Goal: Task Accomplishment & Management: Use online tool/utility

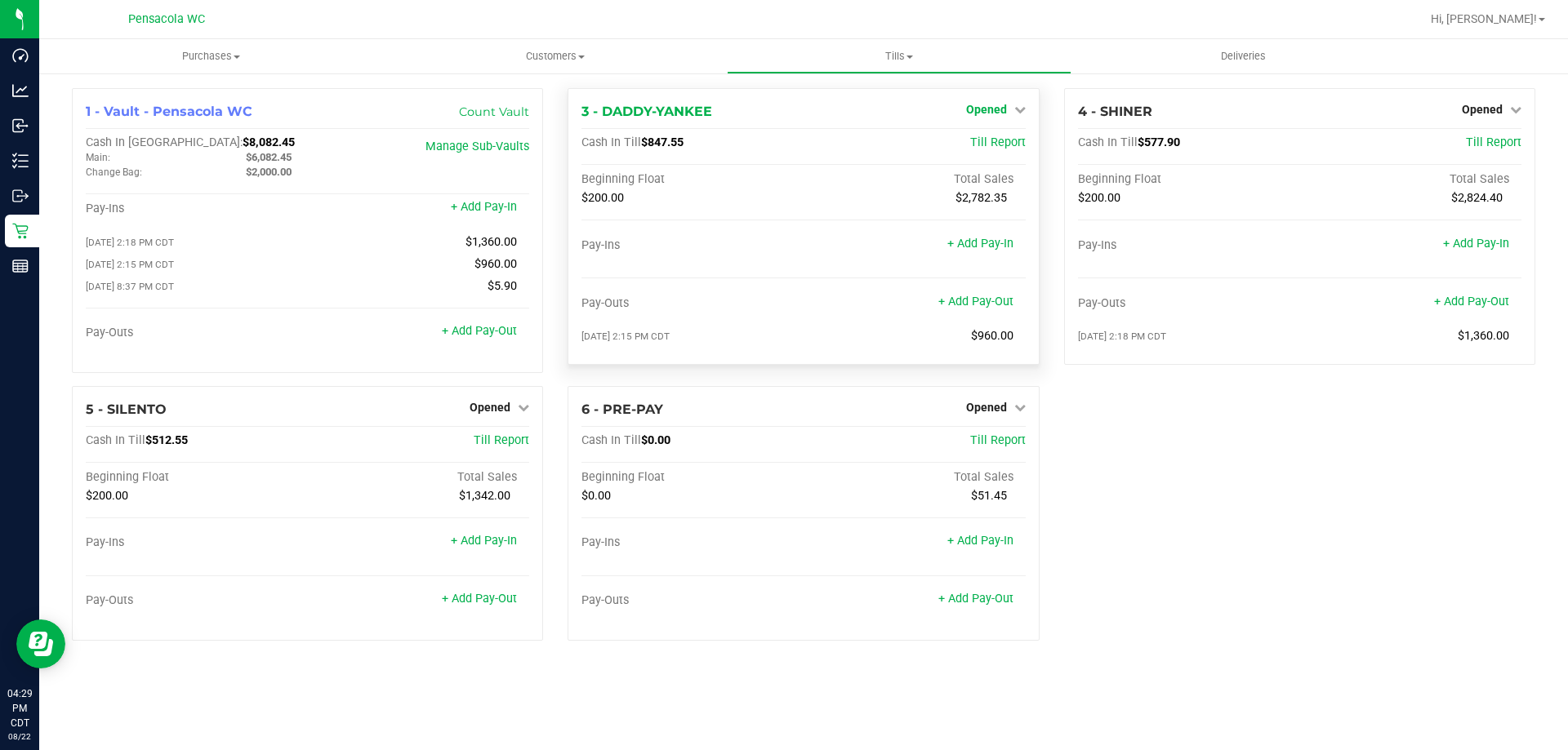
click at [1009, 109] on link "Opened" at bounding box center [996, 109] width 59 height 13
click at [974, 139] on link "Close Till" at bounding box center [988, 144] width 44 height 13
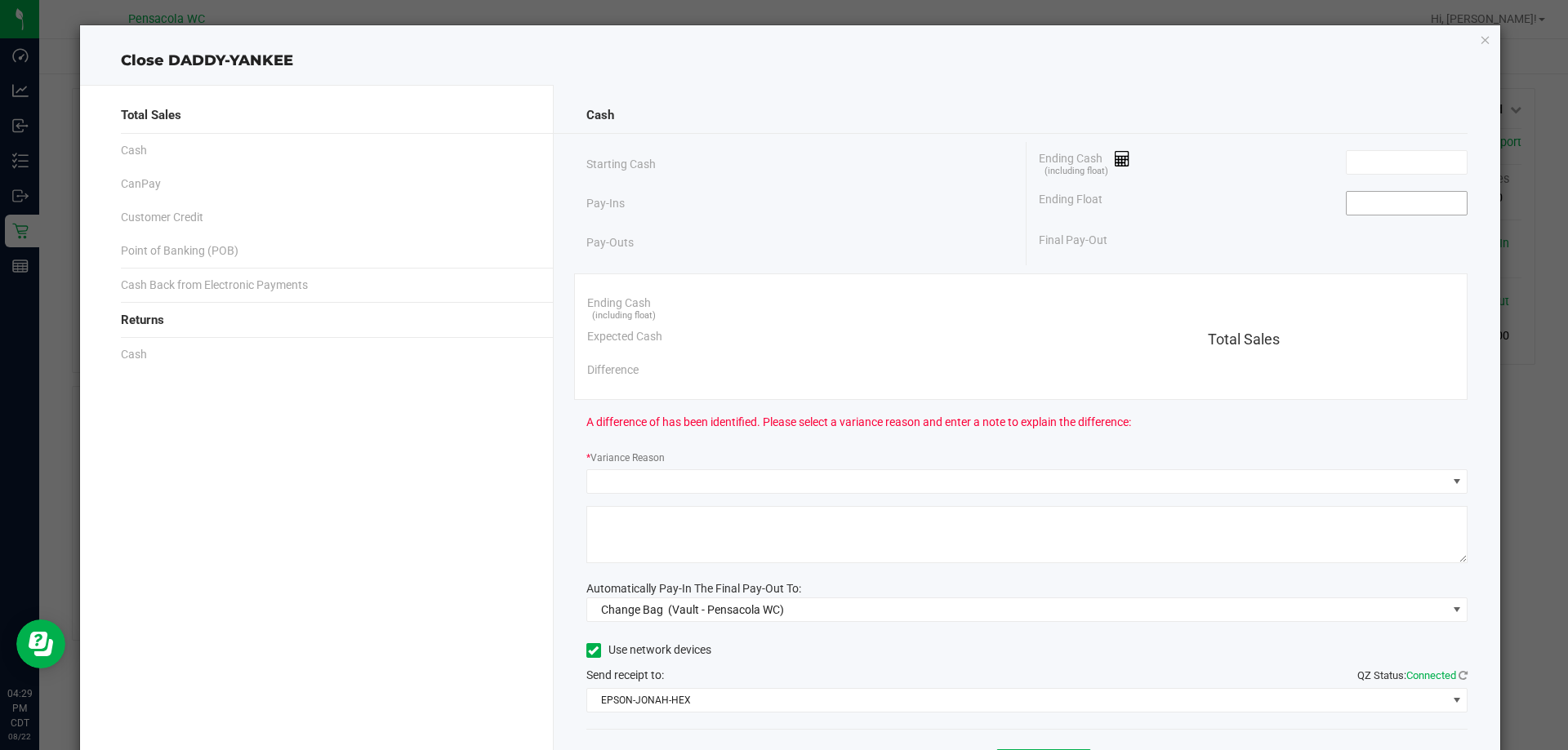
click at [1375, 206] on input at bounding box center [1407, 203] width 120 height 23
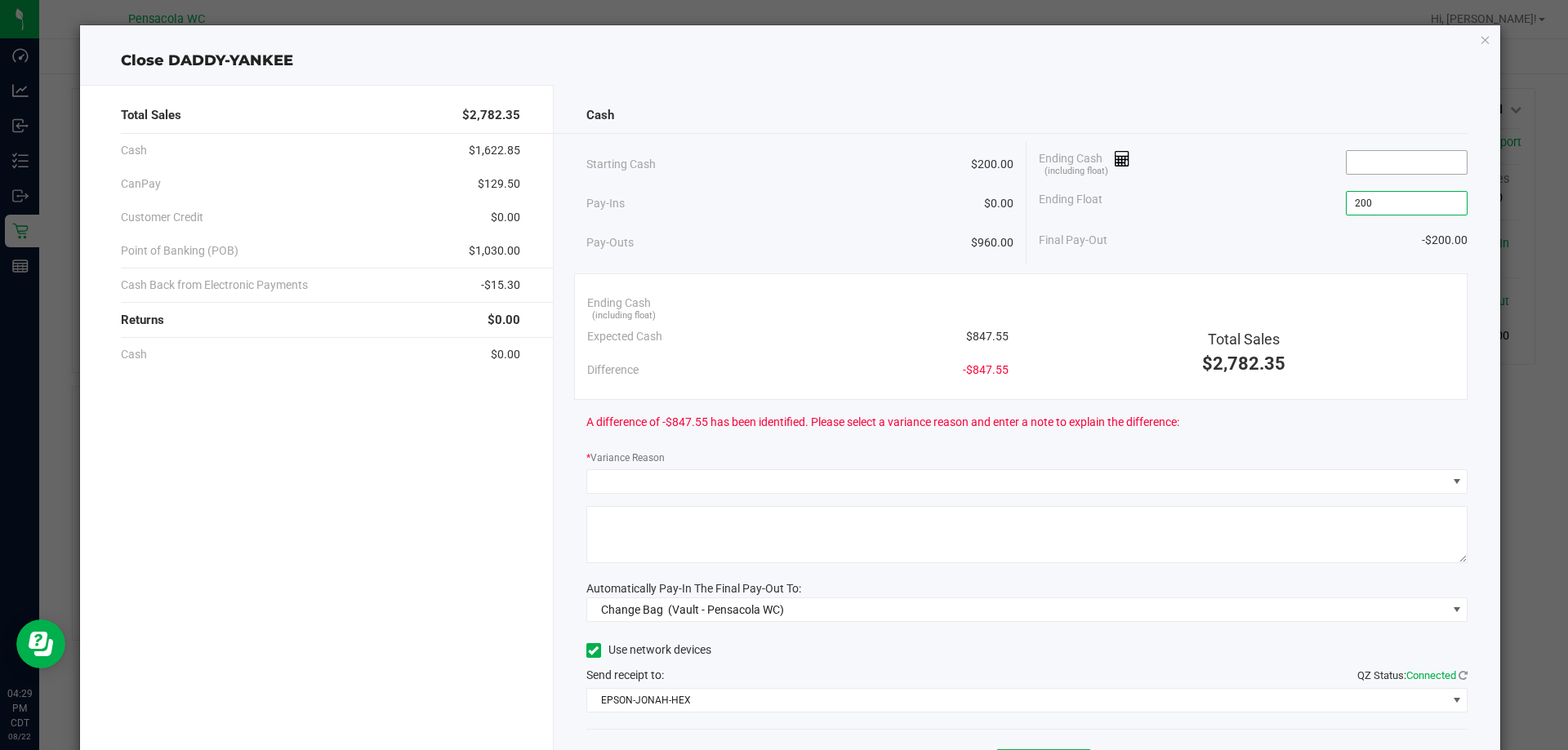
click at [1390, 161] on input at bounding box center [1407, 162] width 120 height 23
type input "$200.00"
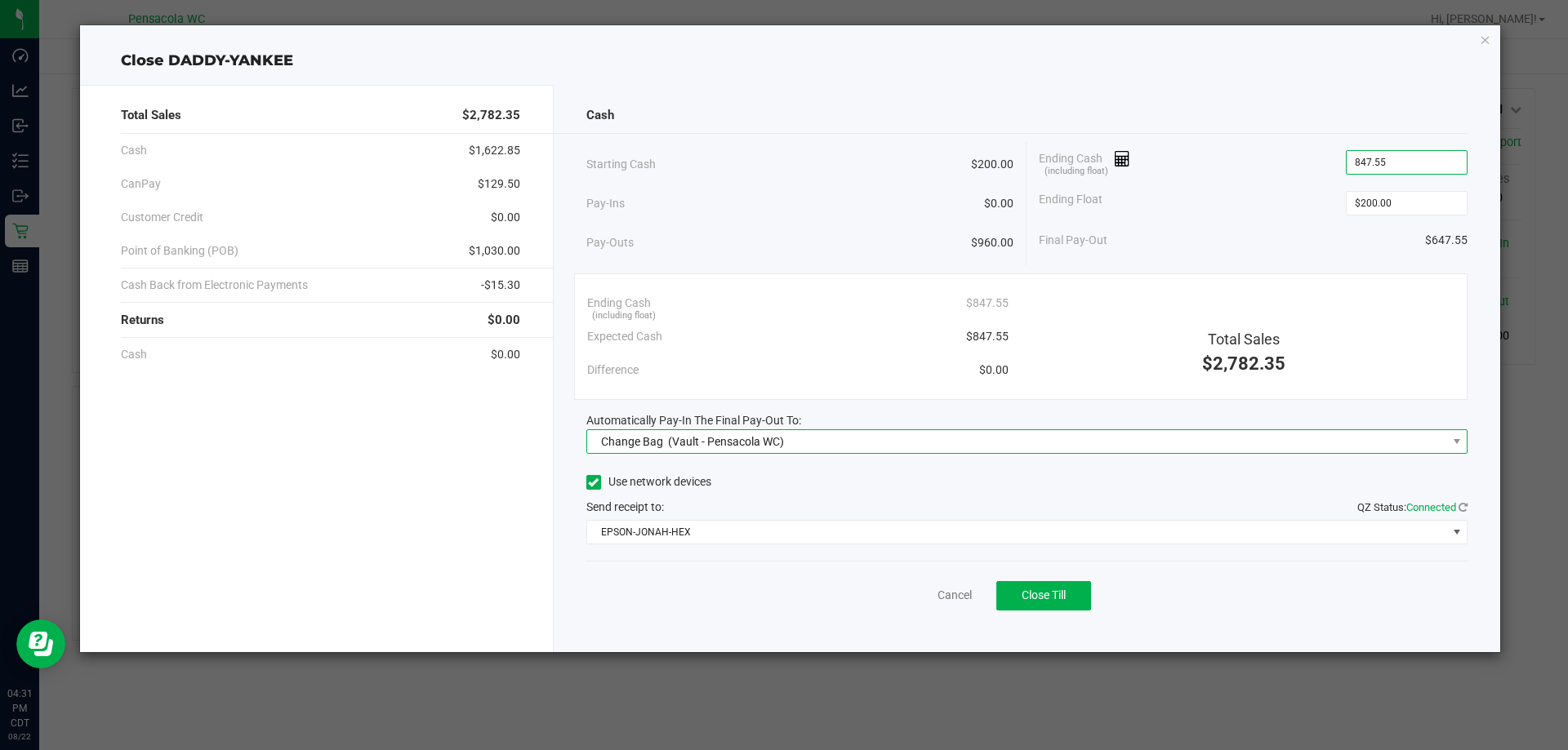
click at [674, 444] on span "(Vault - Pensacola WC)" at bounding box center [726, 442] width 116 height 13
type input "$847.55"
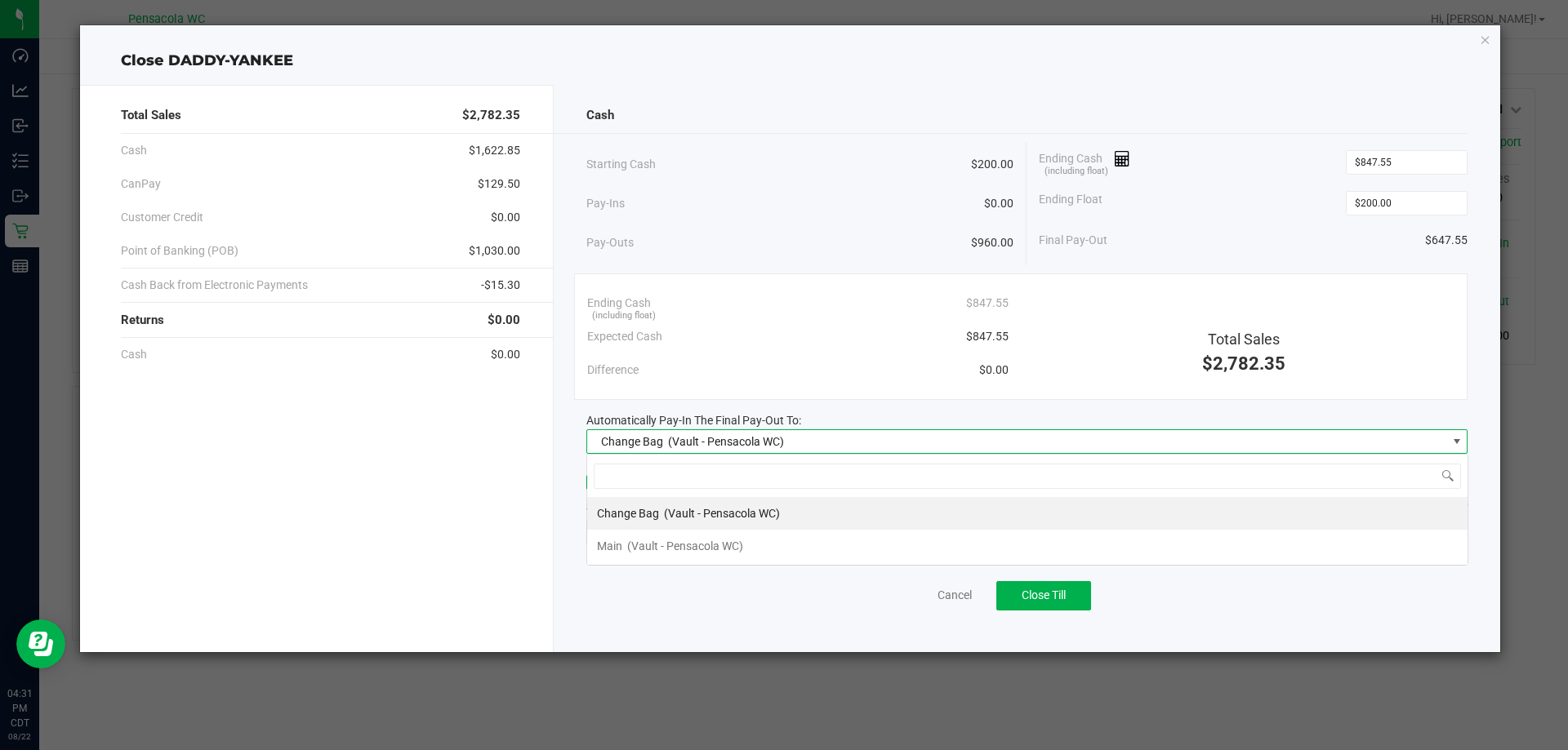
scroll to position [25, 881]
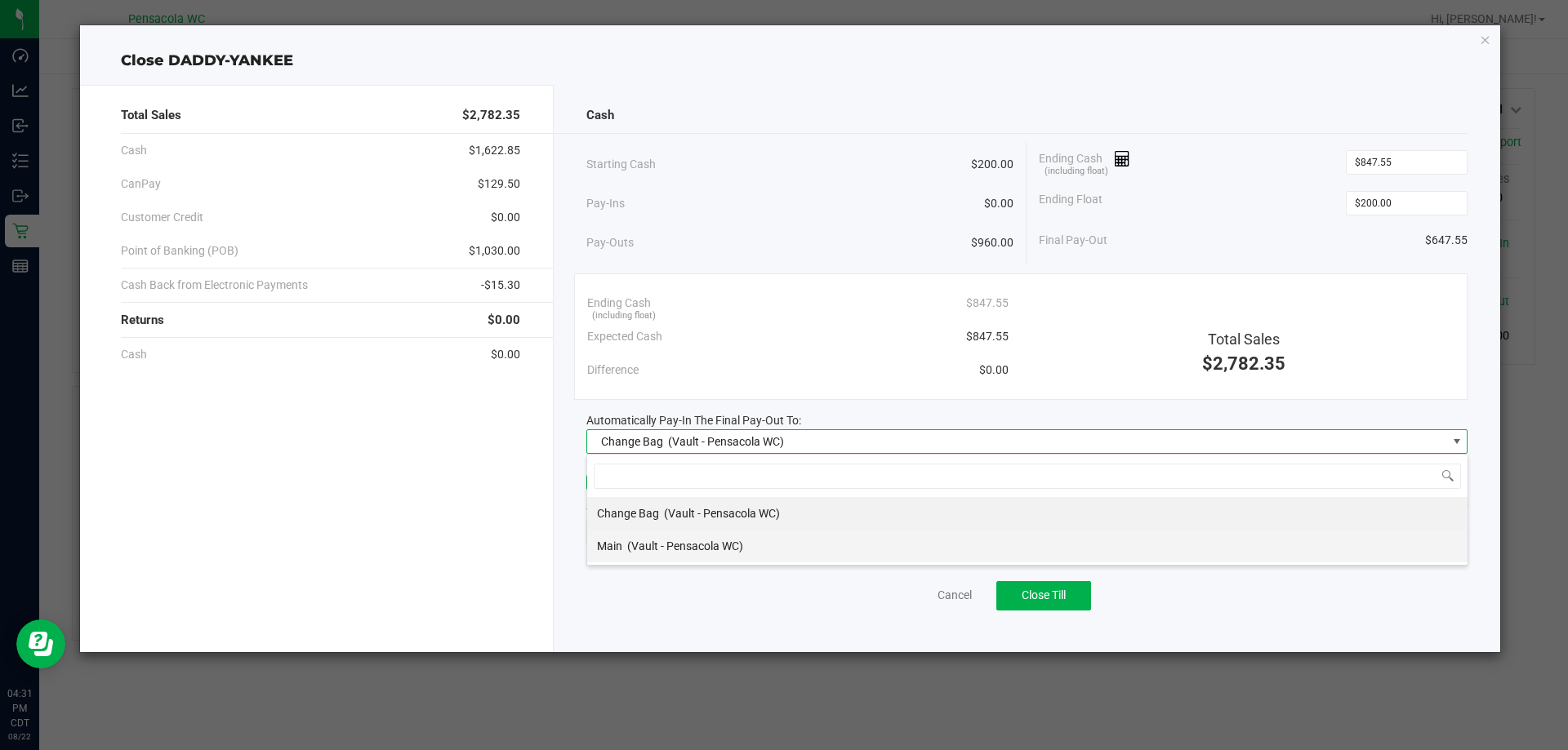
click at [657, 544] on span "(Vault - Pensacola WC)" at bounding box center [685, 546] width 116 height 13
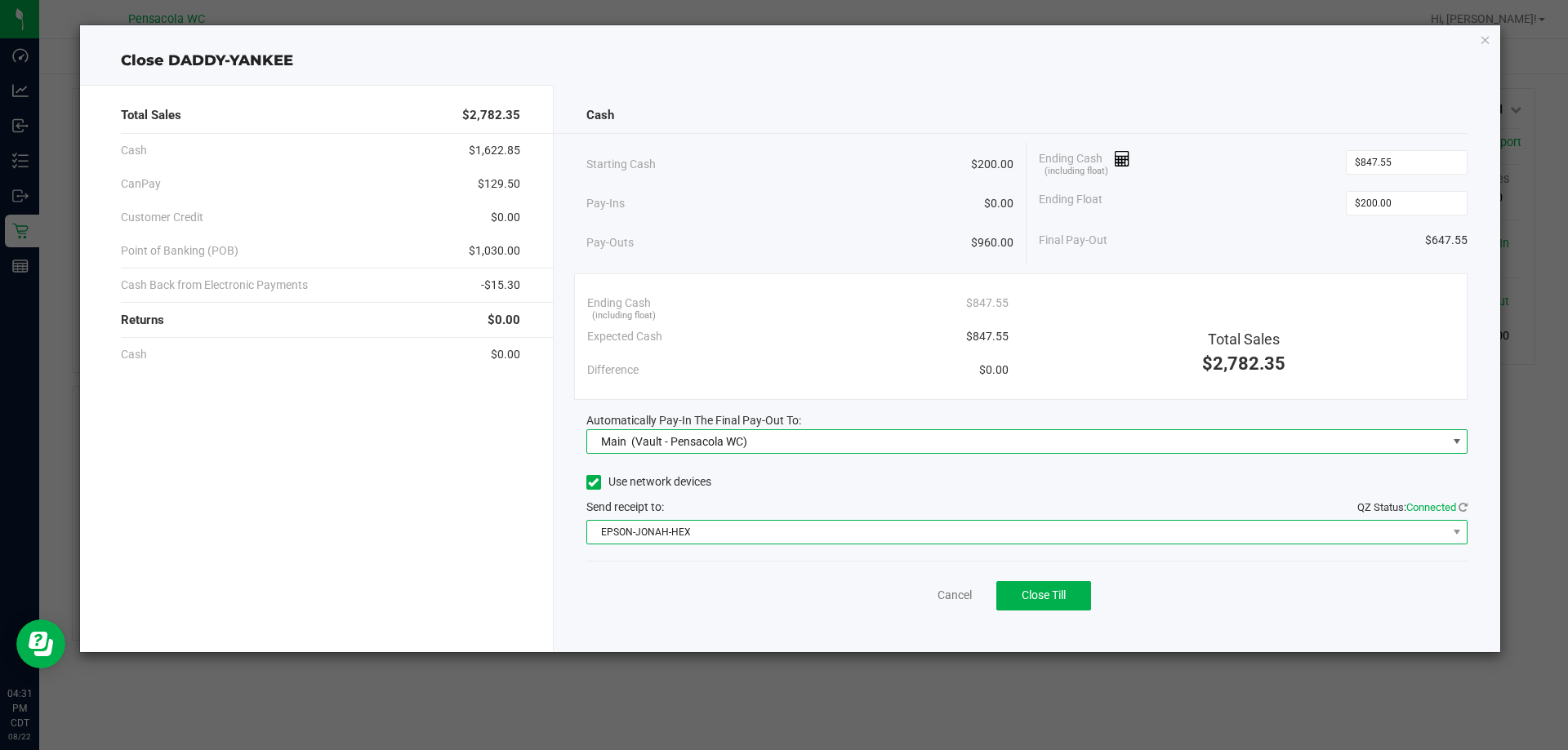
click at [674, 531] on span "EPSON-JONAH-HEX" at bounding box center [1017, 533] width 860 height 23
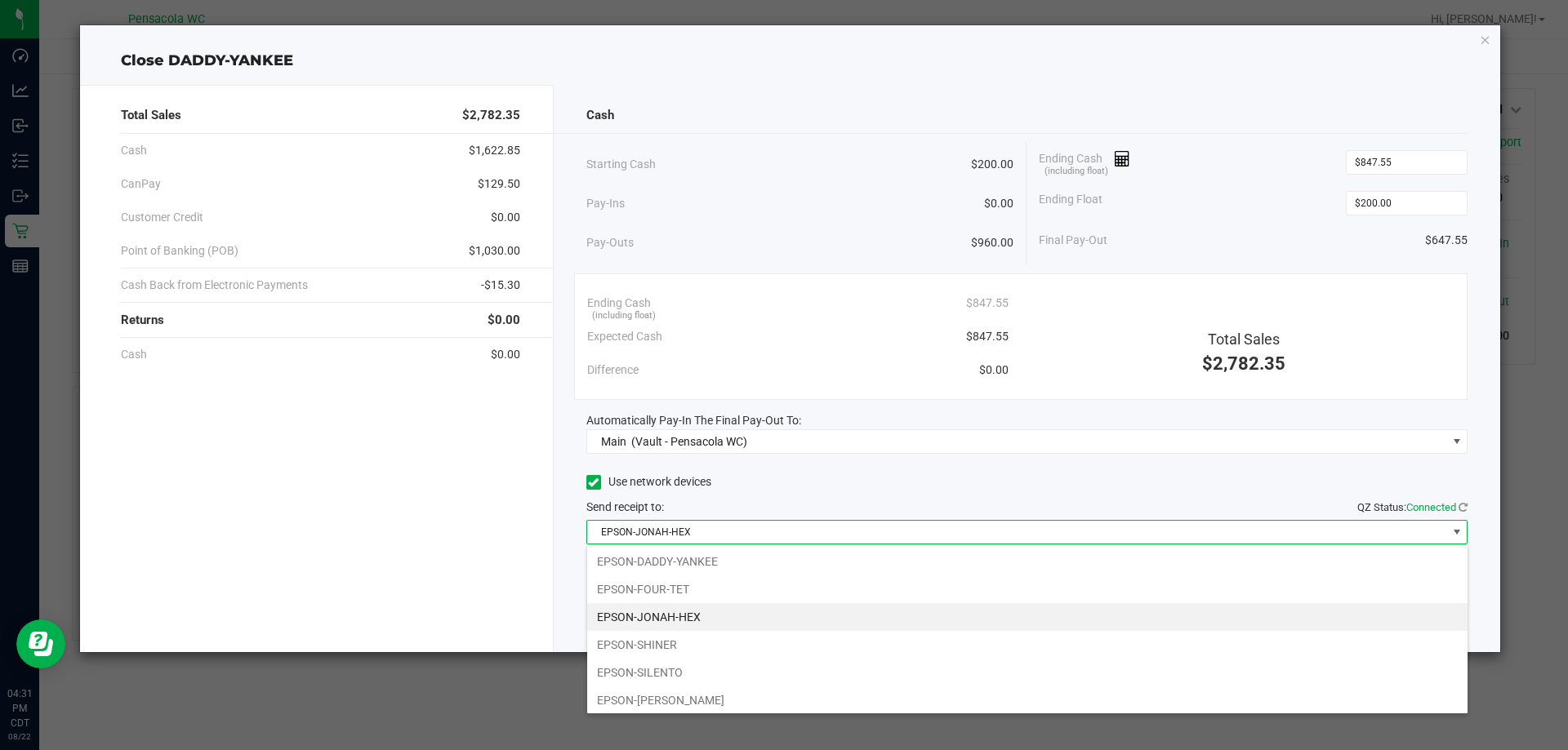
click at [749, 488] on div "Use network devices" at bounding box center [1027, 482] width 882 height 25
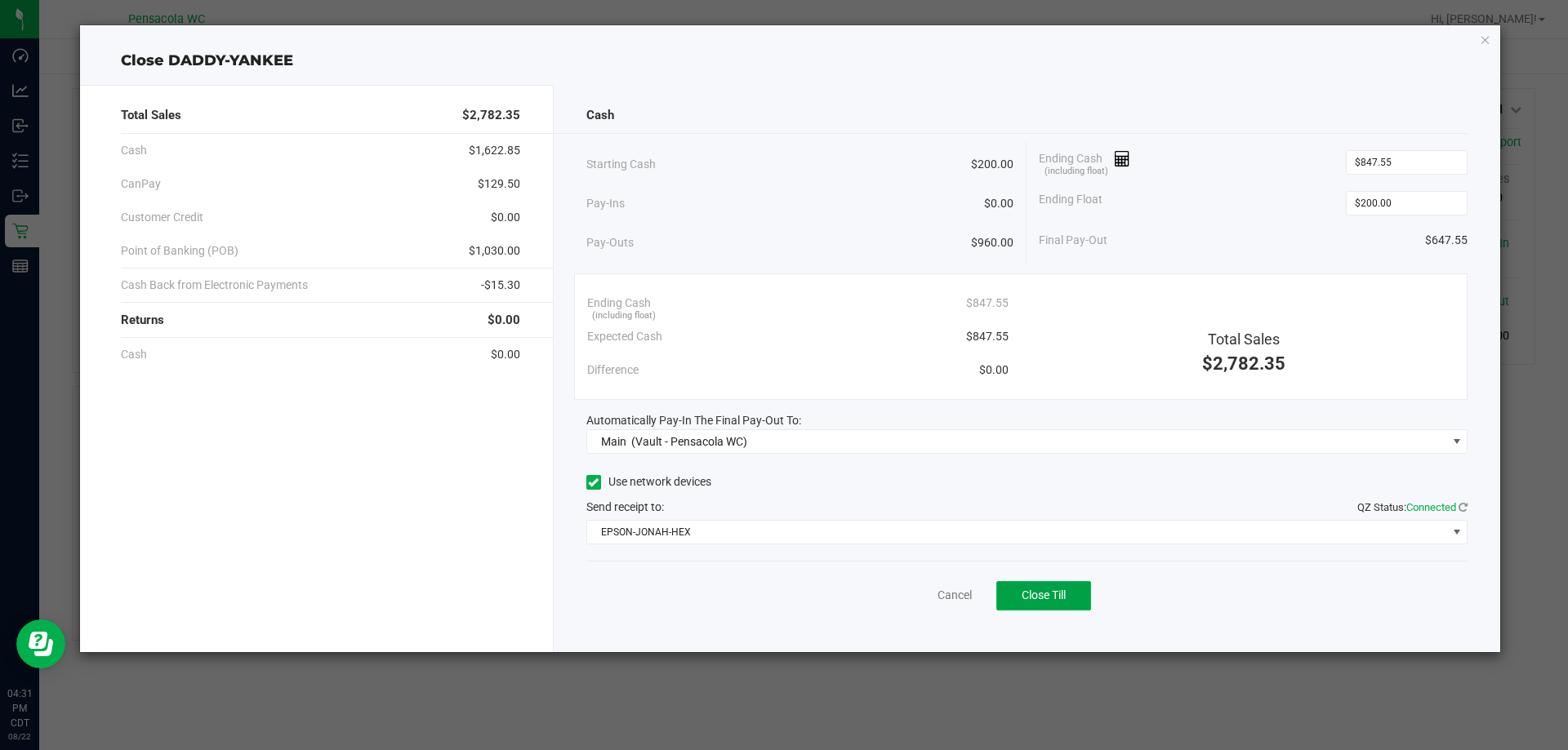
click at [1036, 594] on span "Close Till" at bounding box center [1044, 595] width 44 height 13
click at [923, 599] on link "Dismiss" at bounding box center [919, 595] width 40 height 17
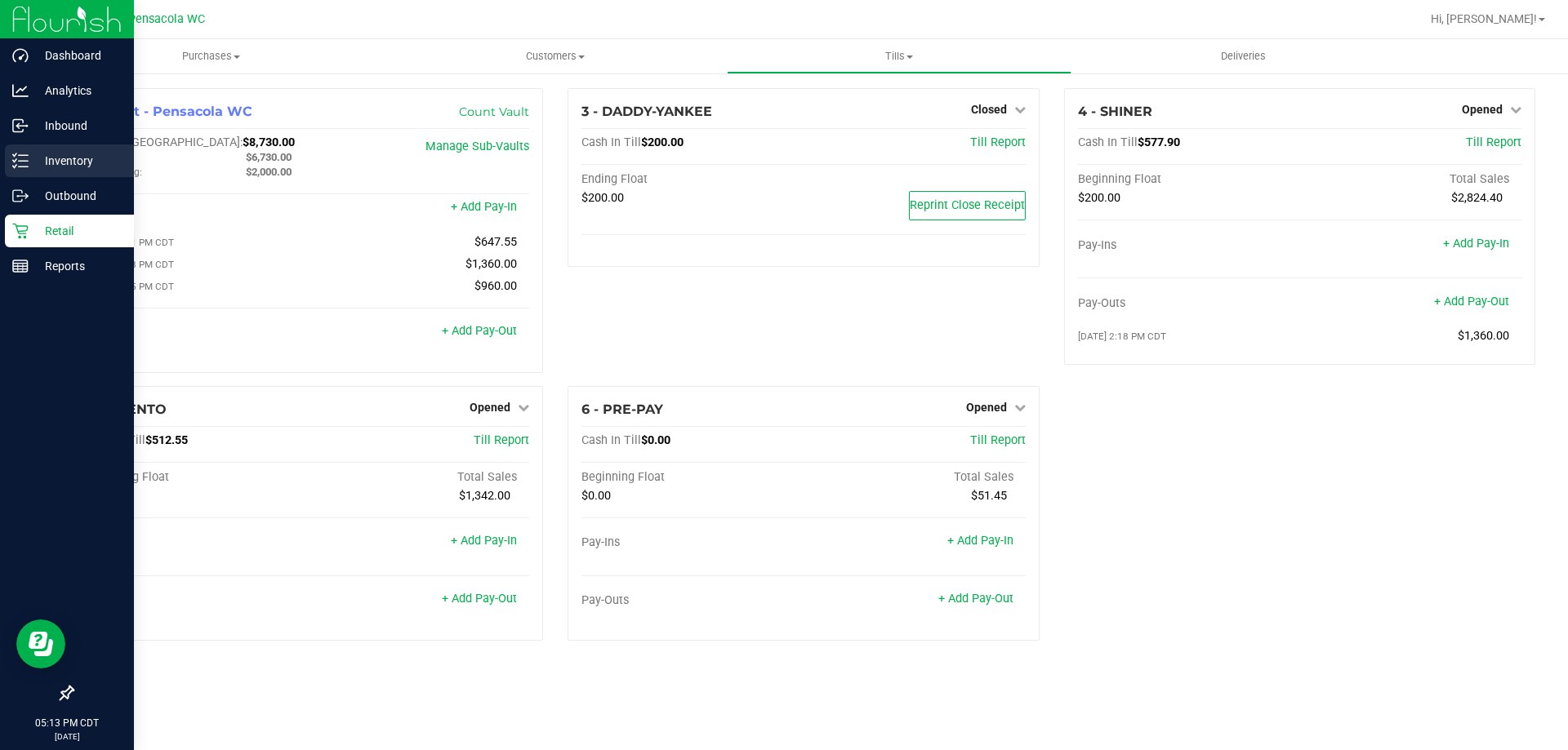
click at [29, 164] on p "Inventory" at bounding box center [77, 161] width 98 height 20
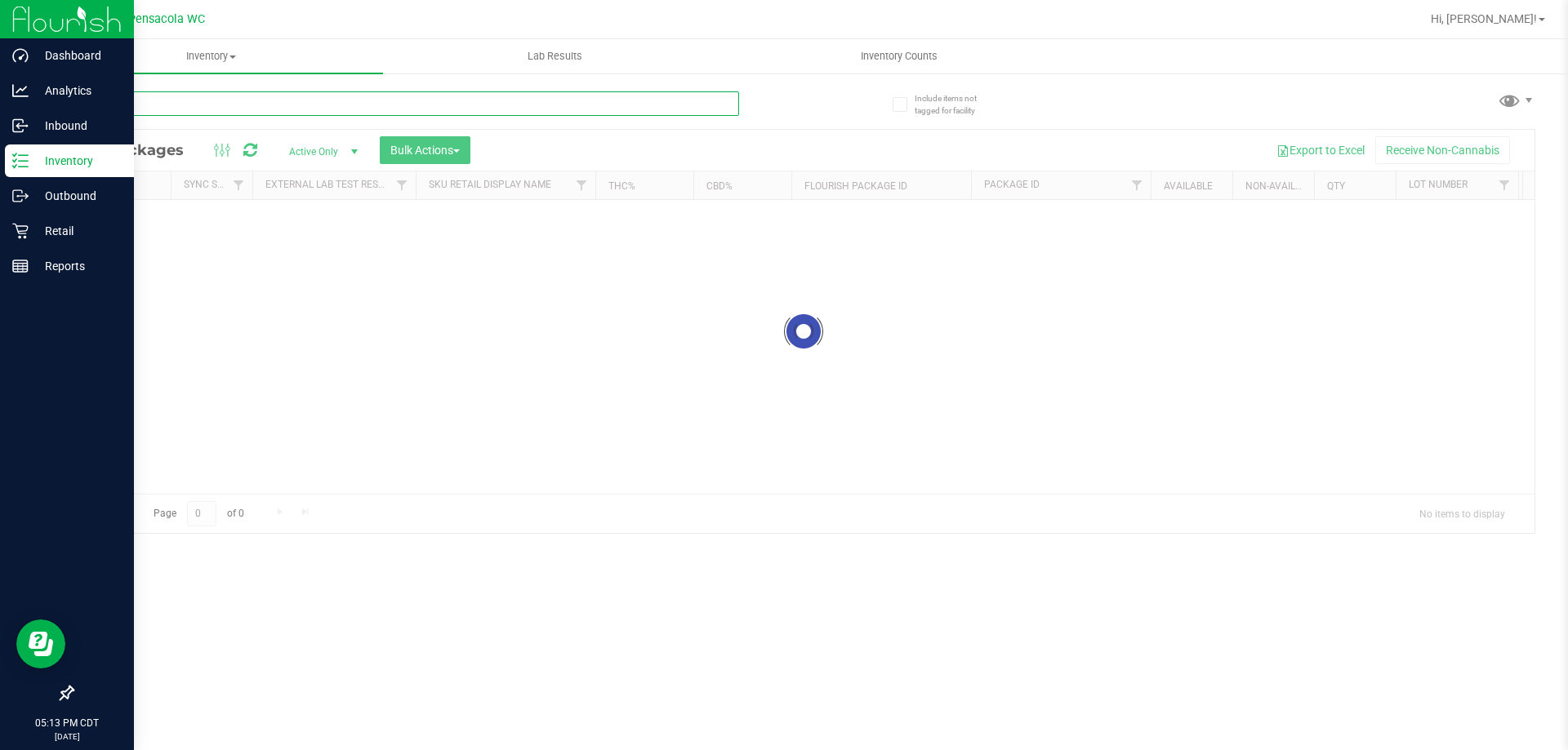
click at [230, 105] on input "text" at bounding box center [405, 104] width 667 height 25
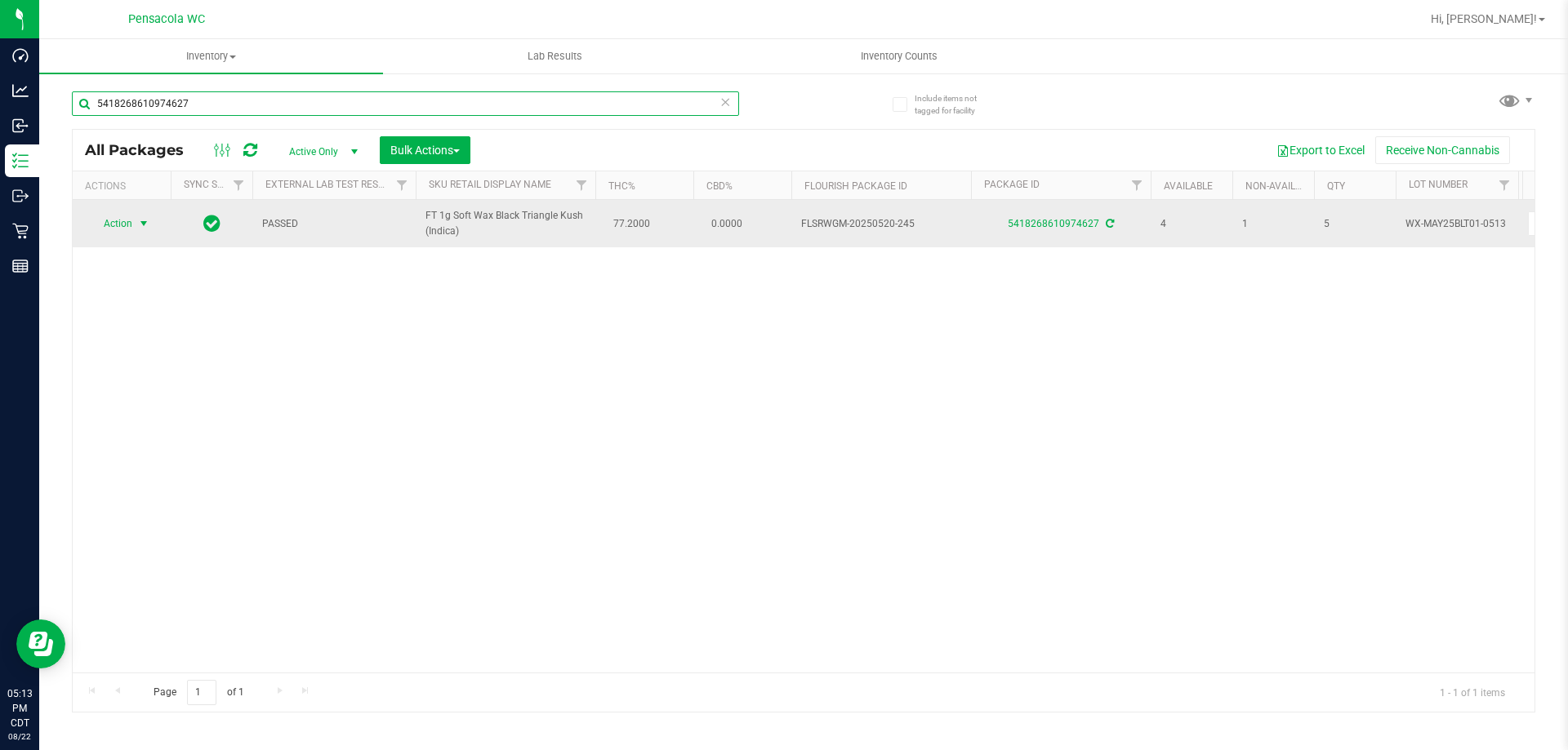
type input "5418268610974627"
click at [141, 221] on span "select" at bounding box center [144, 224] width 13 height 13
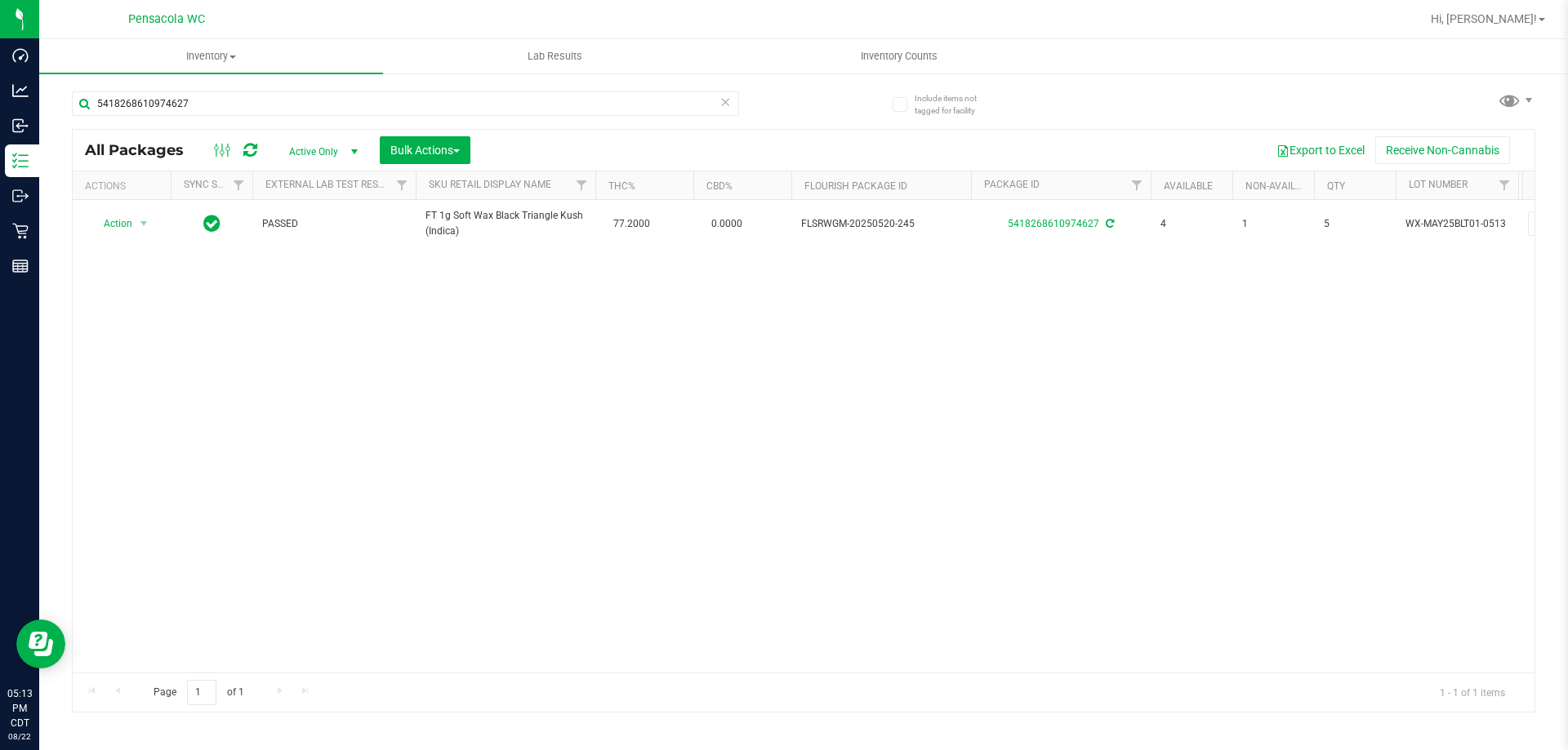
click at [259, 413] on div "Action Action Adjust qty Create package Edit attributes Global inventory Locate…" at bounding box center [803, 436] width 1462 height 473
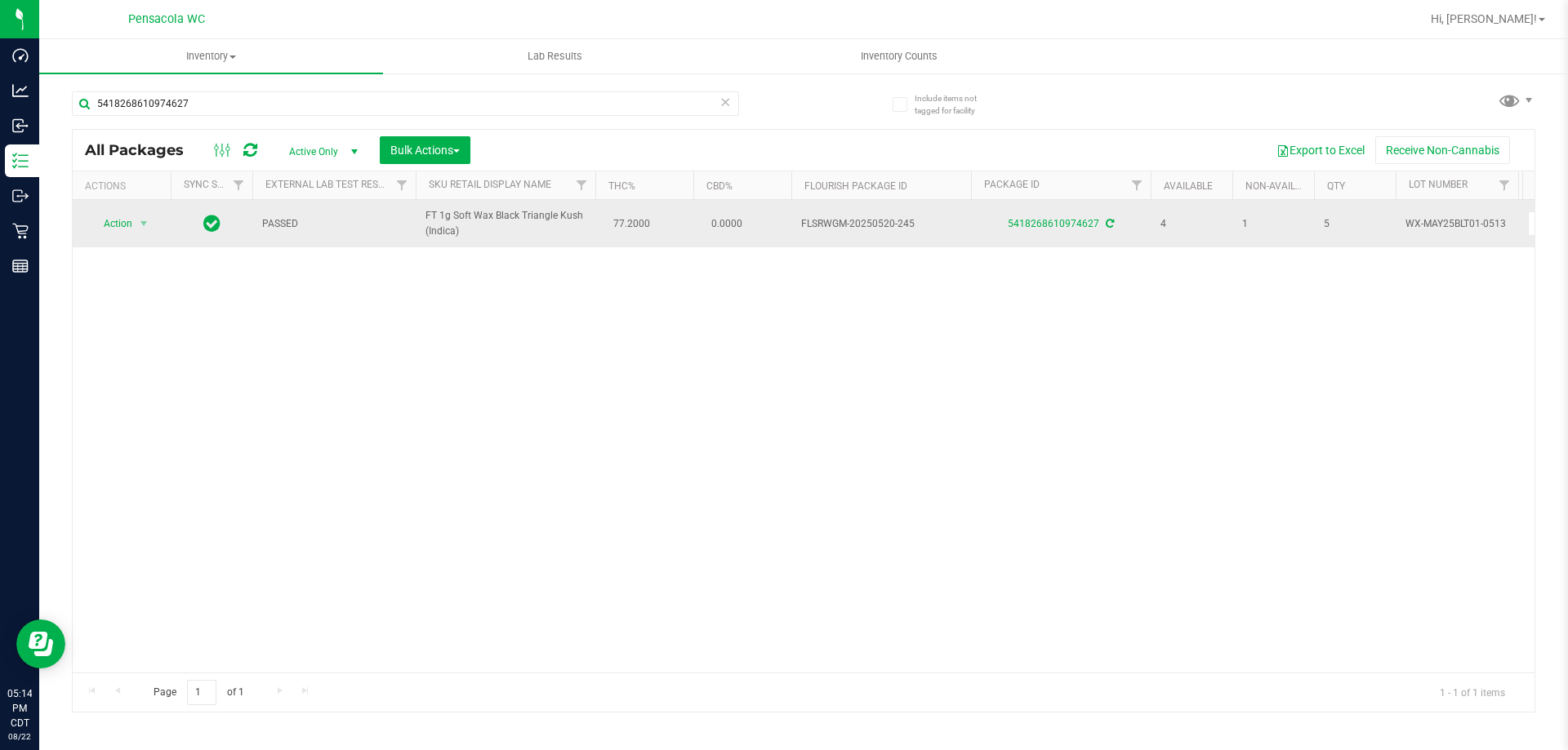
click at [917, 226] on span "FLSRWGM-20250520-245" at bounding box center [881, 224] width 160 height 16
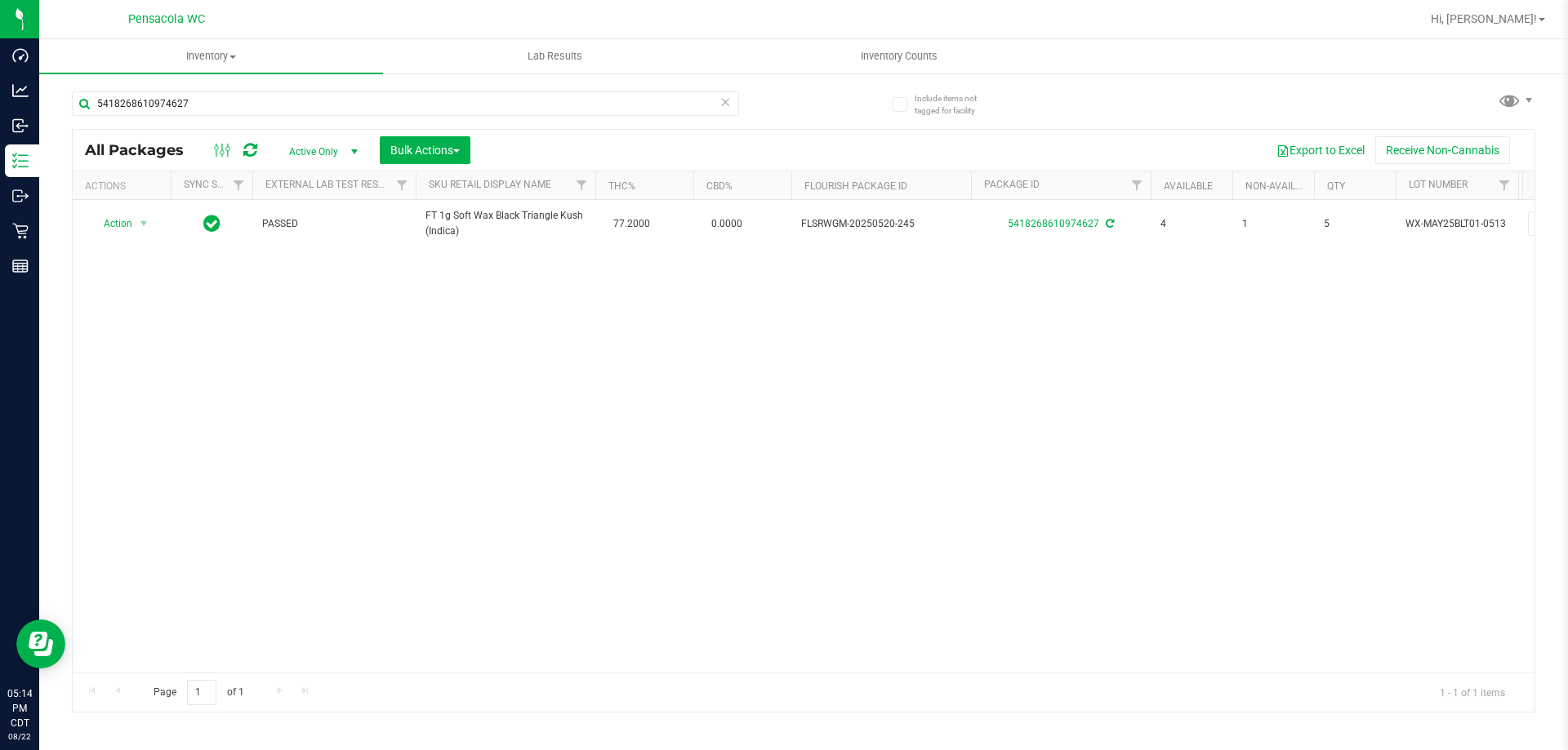
drag, startPoint x: 922, startPoint y: 227, endPoint x: 926, endPoint y: 269, distance: 42.2
click at [926, 268] on div "Action Action Adjust qty Create package Edit attributes Global inventory Locate…" at bounding box center [803, 436] width 1462 height 473
click at [571, 671] on div "All Packages Active Only Active Only Lab Samples Locked All External Internal B…" at bounding box center [803, 421] width 1463 height 584
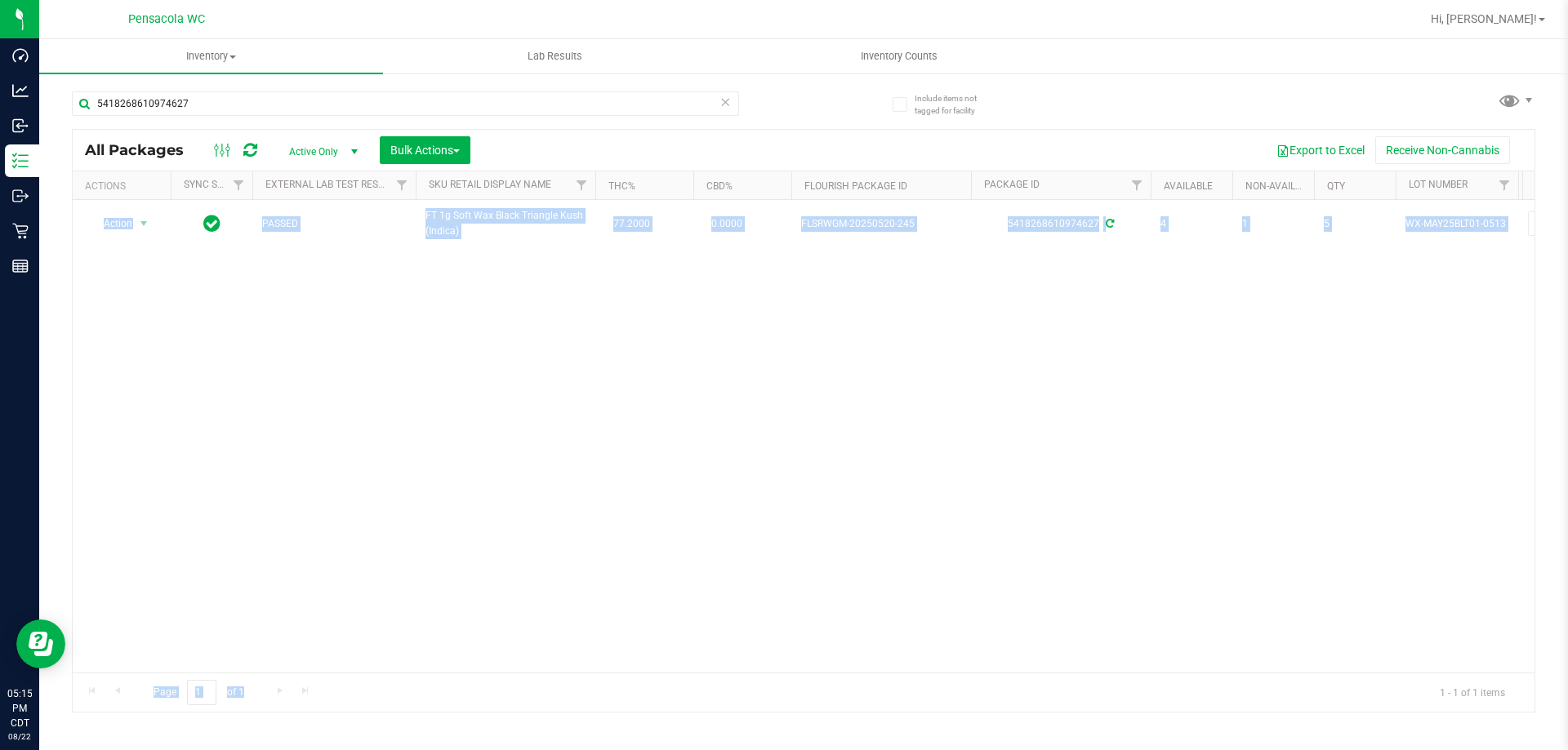
click at [1176, 475] on div "Action Action Adjust qty Create package Edit attributes Global inventory Locate…" at bounding box center [803, 436] width 1462 height 473
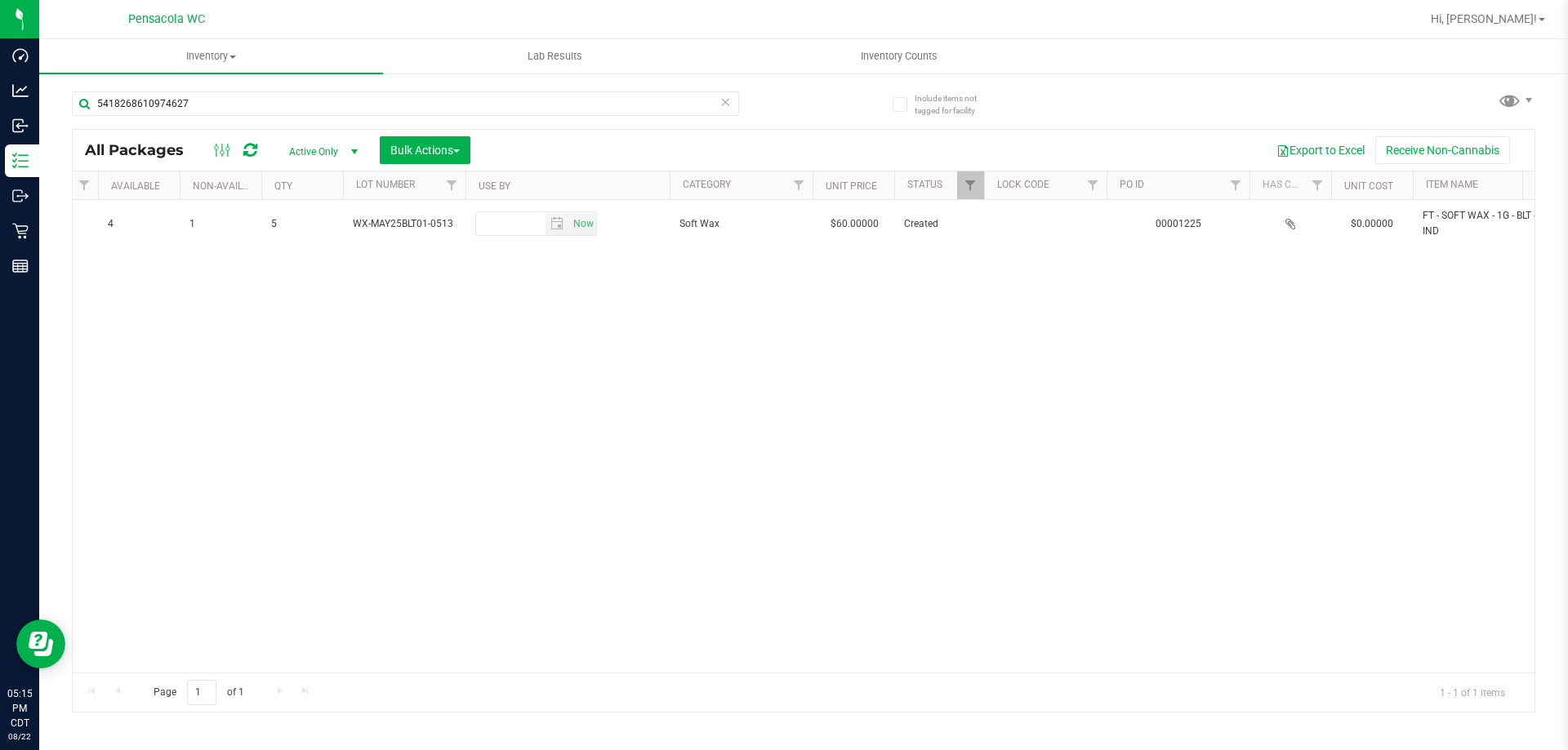
scroll to position [0, 1167]
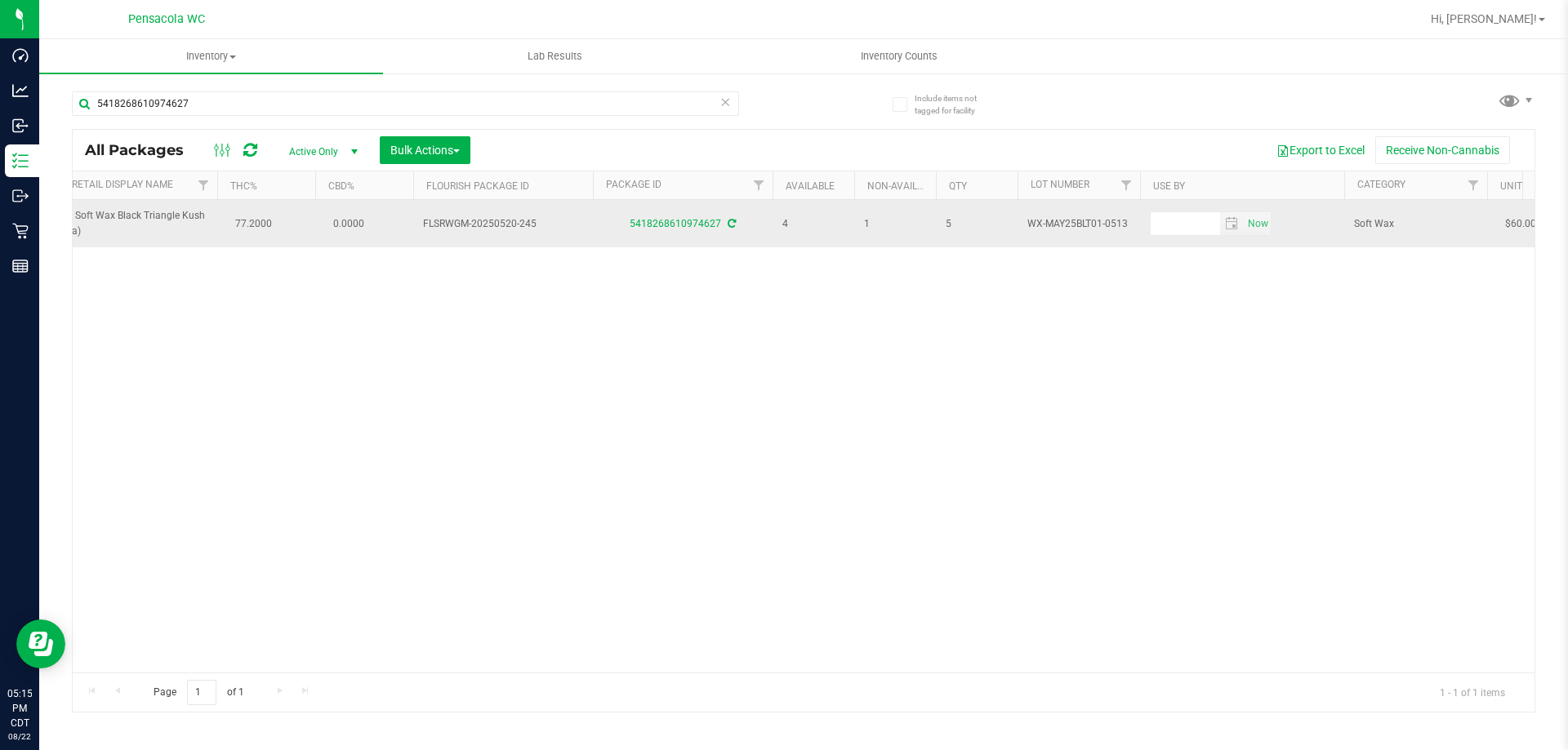
drag, startPoint x: 1407, startPoint y: 221, endPoint x: 531, endPoint y: 231, distance: 876.1
click at [530, 230] on tr "Action Action Adjust qty Create package Edit attributes Global inventory Locate…" at bounding box center [1503, 224] width 3618 height 48
drag, startPoint x: 551, startPoint y: 243, endPoint x: 564, endPoint y: 240, distance: 13.3
click at [551, 244] on td "FLSRWGM-20250520-245" at bounding box center [503, 224] width 180 height 48
drag, startPoint x: 1141, startPoint y: 221, endPoint x: 1036, endPoint y: 209, distance: 105.7
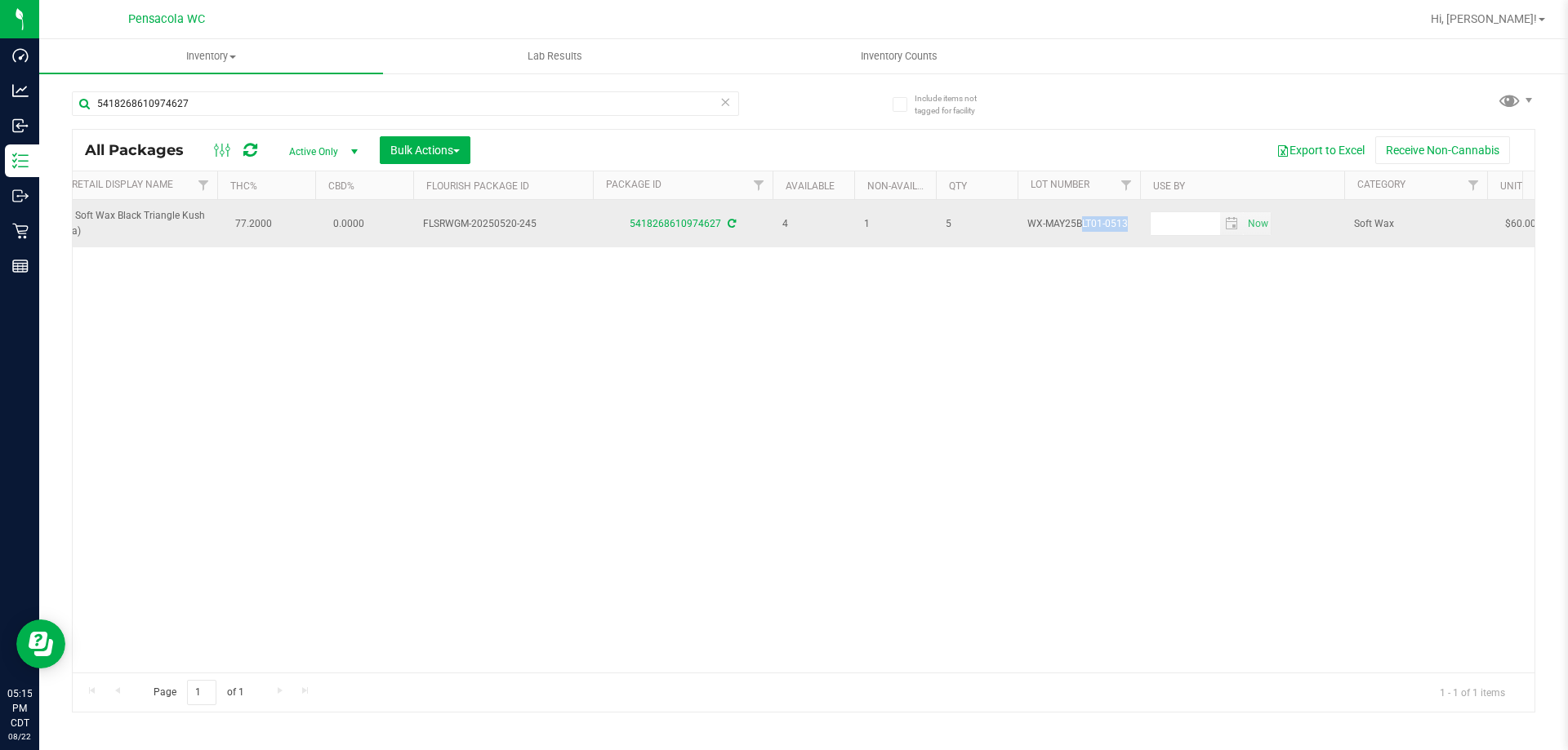
click at [1036, 209] on tr "Action Action Adjust qty Create package Edit attributes Global inventory Locate…" at bounding box center [1503, 224] width 3618 height 48
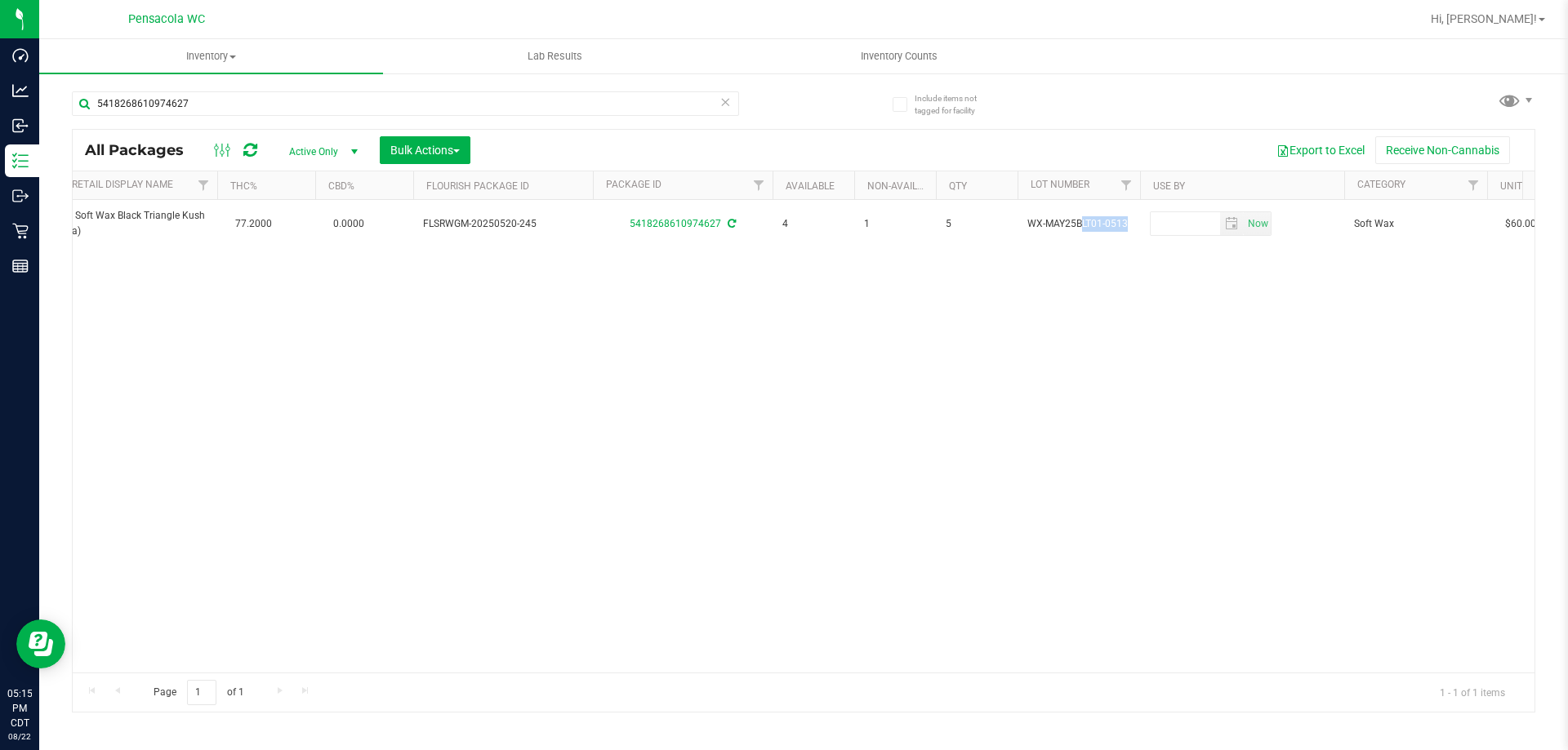
copy tr "WX-MAY25BLT01-0513"
